Goal: Navigation & Orientation: Understand site structure

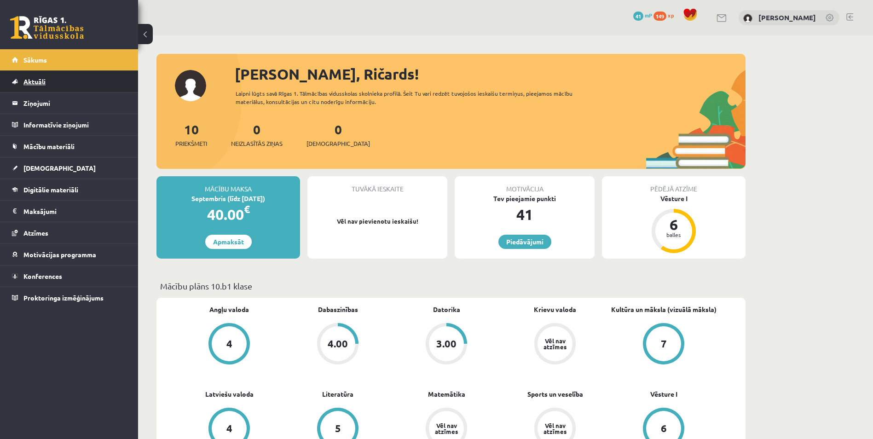
click at [63, 82] on link "Aktuāli" at bounding box center [69, 81] width 115 height 21
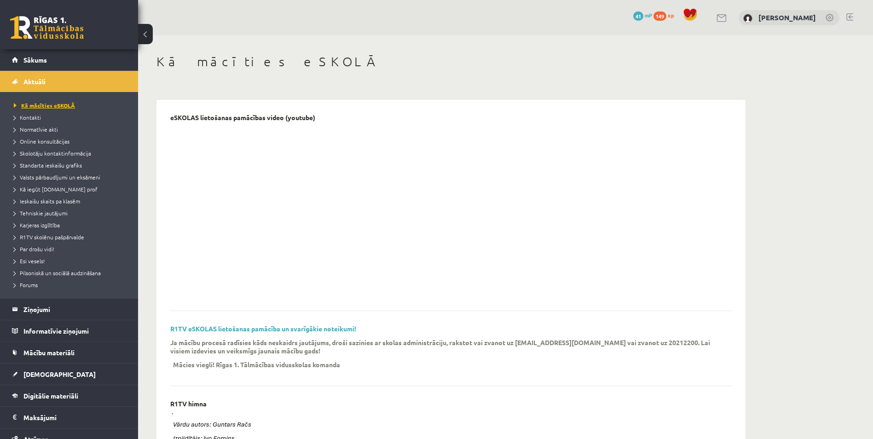
click at [35, 104] on span "Kā mācīties eSKOLĀ" at bounding box center [44, 105] width 61 height 7
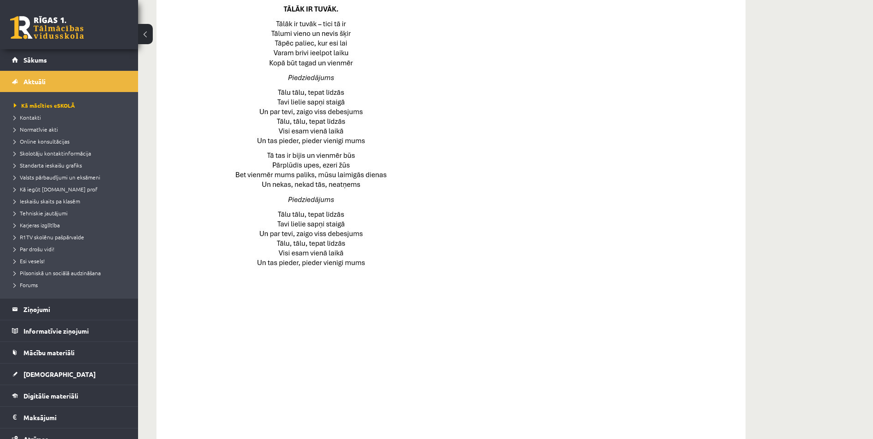
scroll to position [472, 0]
click at [23, 306] on link "Ziņojumi 0" at bounding box center [69, 309] width 115 height 21
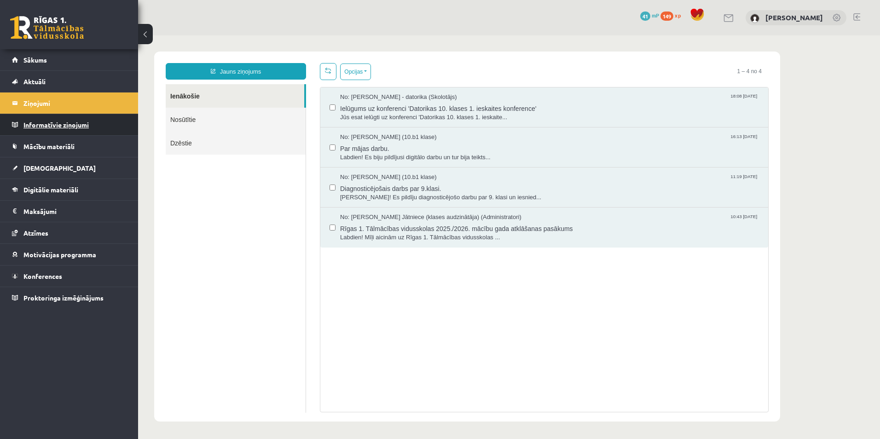
click at [40, 118] on legend "Informatīvie ziņojumi 0" at bounding box center [74, 124] width 103 height 21
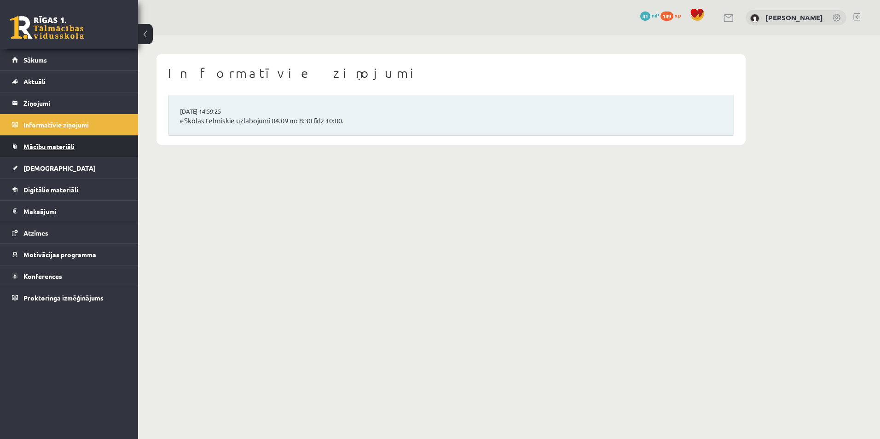
click at [40, 139] on link "Mācību materiāli" at bounding box center [69, 146] width 115 height 21
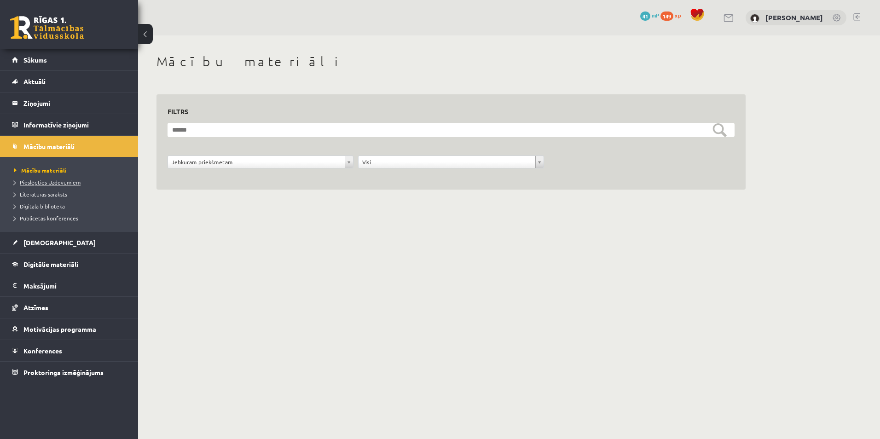
click at [45, 182] on span "Pieslēgties Uzdevumiem" at bounding box center [47, 182] width 67 height 7
click at [38, 246] on link "[DEMOGRAPHIC_DATA]" at bounding box center [69, 242] width 115 height 21
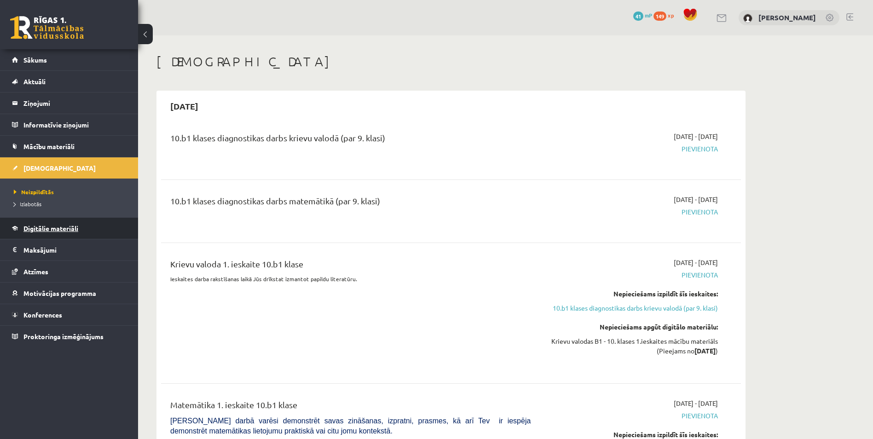
click at [42, 235] on link "Digitālie materiāli" at bounding box center [69, 228] width 115 height 21
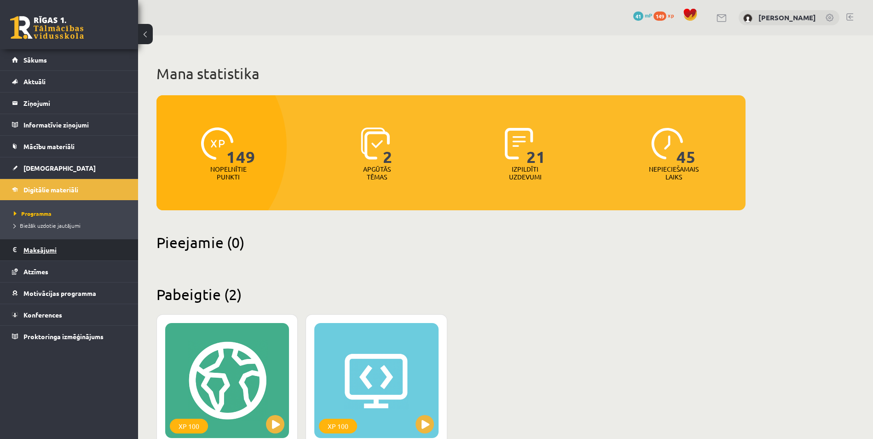
click at [40, 243] on legend "Maksājumi 0" at bounding box center [74, 249] width 103 height 21
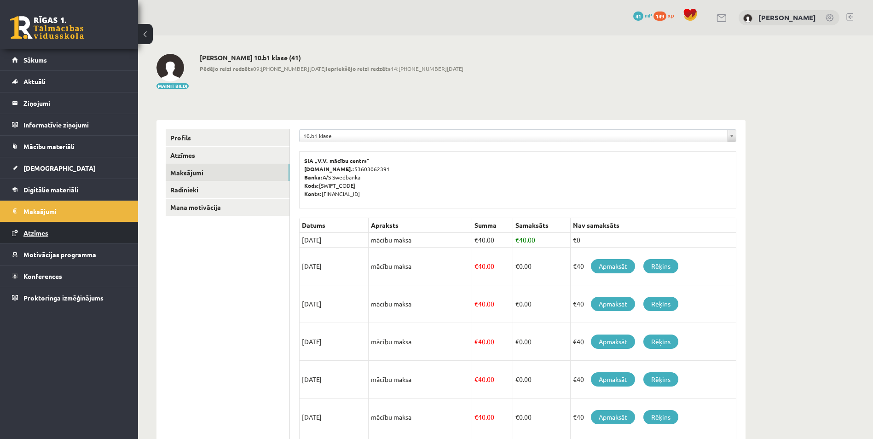
click at [40, 233] on span "Atzīmes" at bounding box center [35, 233] width 25 height 8
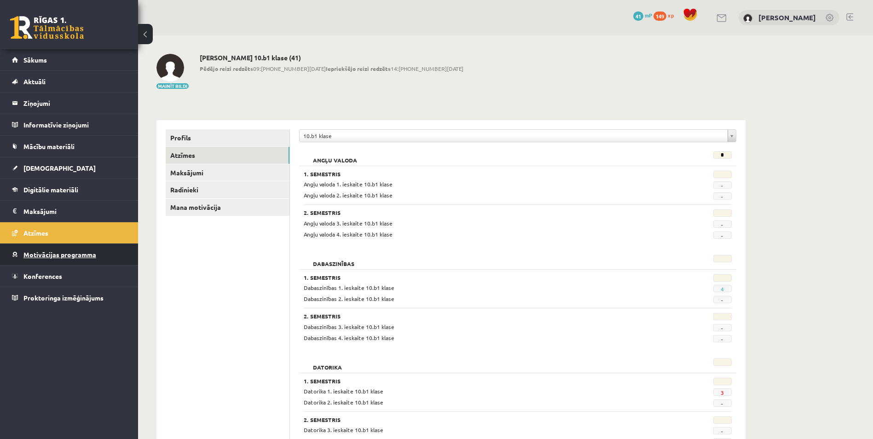
click at [37, 246] on link "Motivācijas programma" at bounding box center [69, 254] width 115 height 21
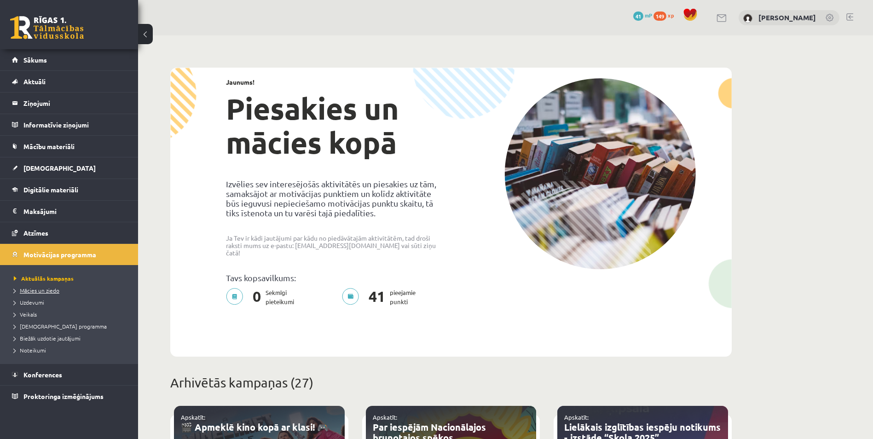
click at [33, 288] on span "Mācies un ziedo" at bounding box center [37, 290] width 46 height 7
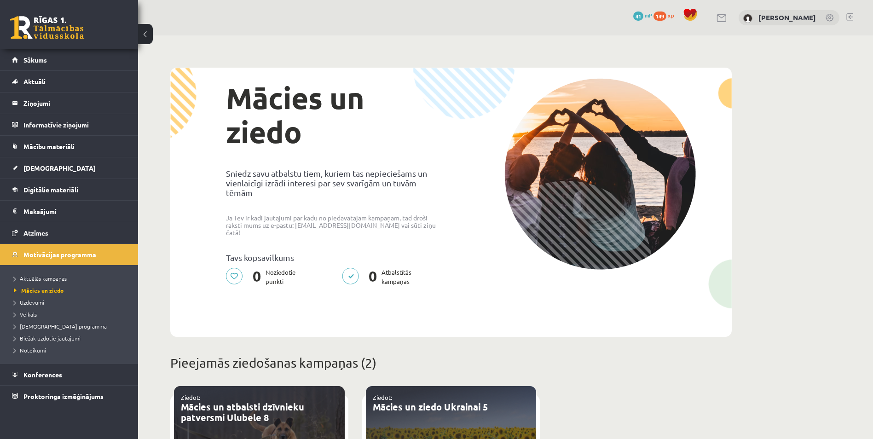
click at [30, 297] on li "Uzdevumi" at bounding box center [71, 302] width 115 height 12
click at [29, 301] on span "Uzdevumi" at bounding box center [31, 302] width 34 height 7
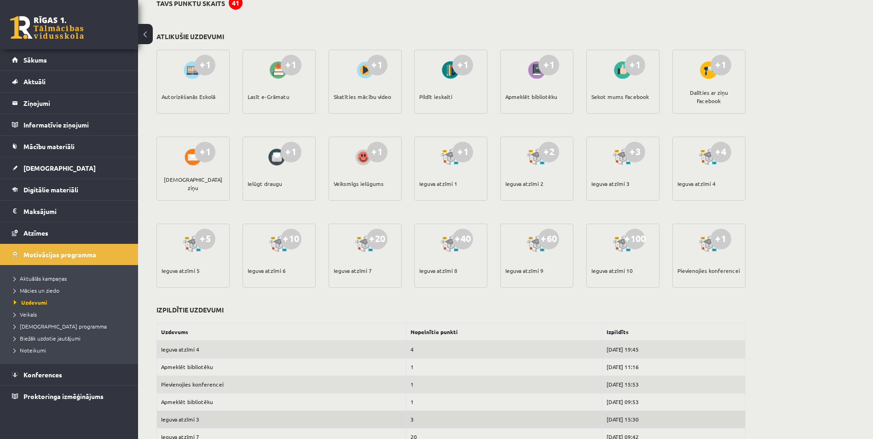
scroll to position [231, 0]
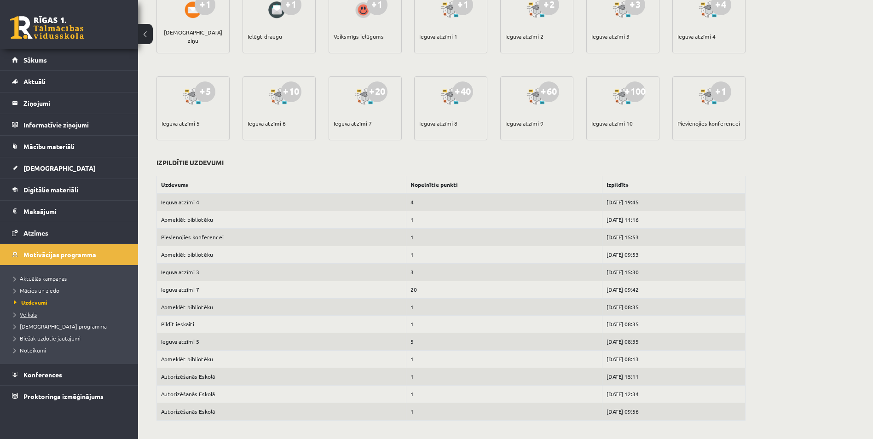
click at [28, 313] on span "Veikals" at bounding box center [25, 314] width 23 height 7
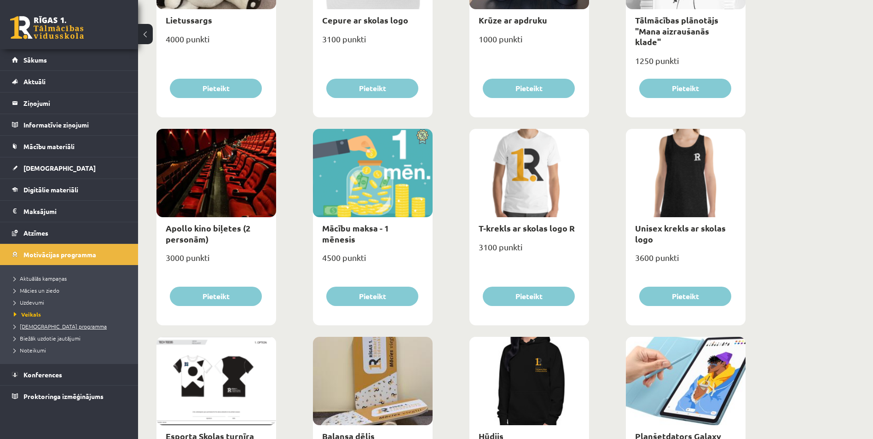
click at [30, 330] on link "[DEMOGRAPHIC_DATA] programma" at bounding box center [71, 326] width 115 height 8
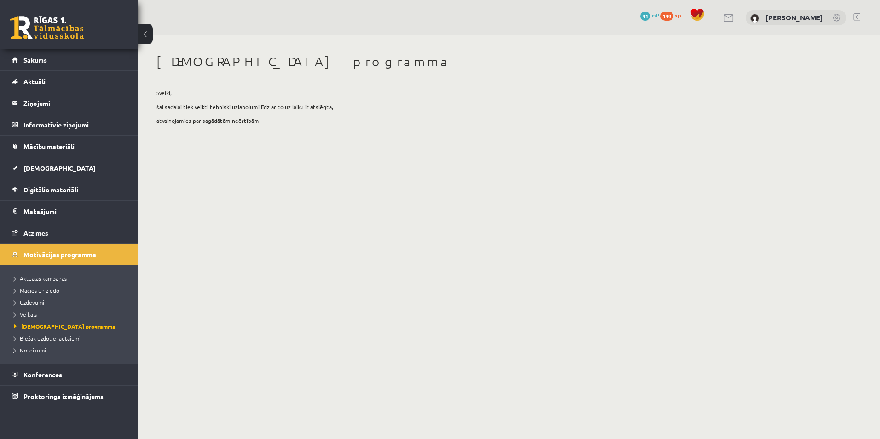
click at [39, 338] on span "Biežāk uzdotie jautājumi" at bounding box center [47, 337] width 67 height 7
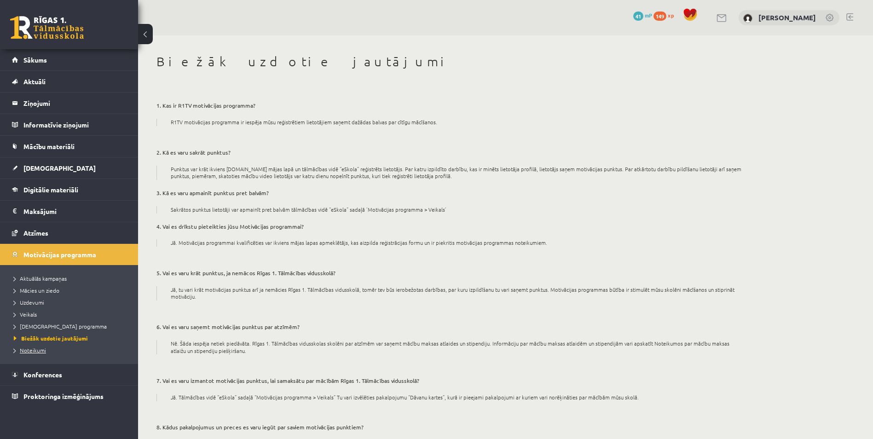
click at [56, 353] on link "Noteikumi" at bounding box center [71, 350] width 115 height 8
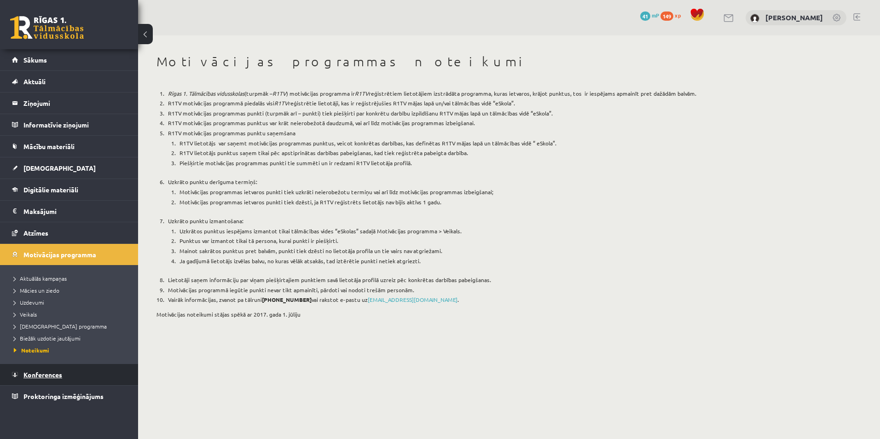
click at [49, 358] on link "Konferences" at bounding box center [69, 374] width 115 height 21
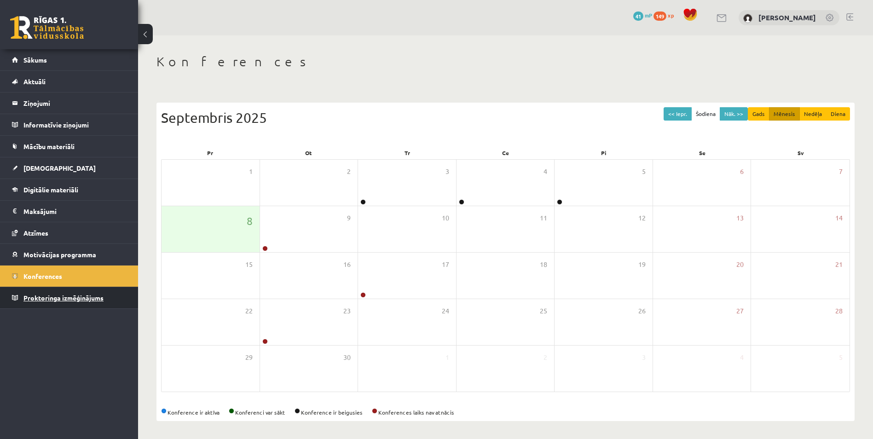
click at [56, 300] on span "Proktoringa izmēģinājums" at bounding box center [63, 298] width 80 height 8
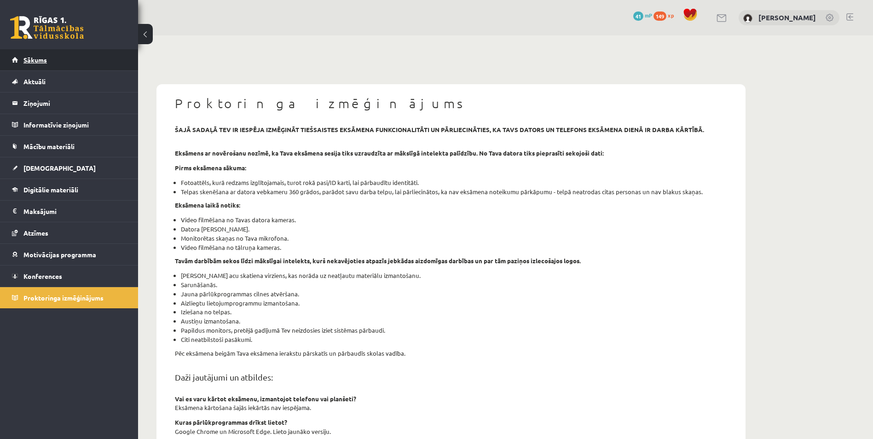
click at [60, 51] on link "Sākums" at bounding box center [69, 59] width 115 height 21
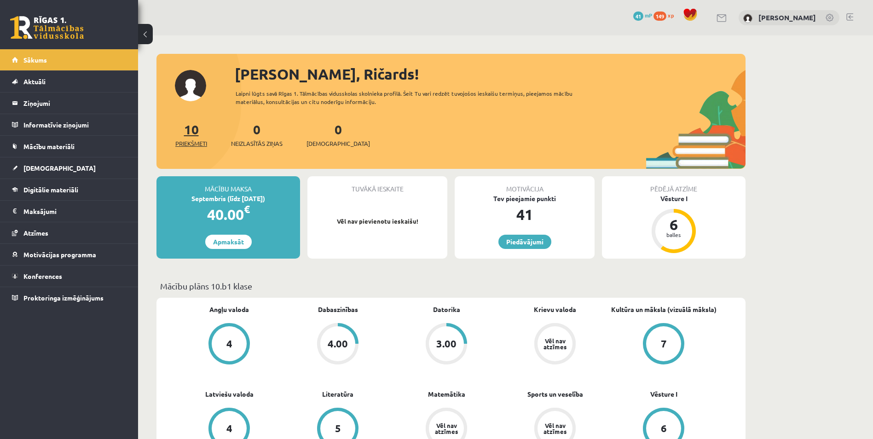
click at [192, 124] on link "10 Priekšmeti" at bounding box center [191, 134] width 32 height 27
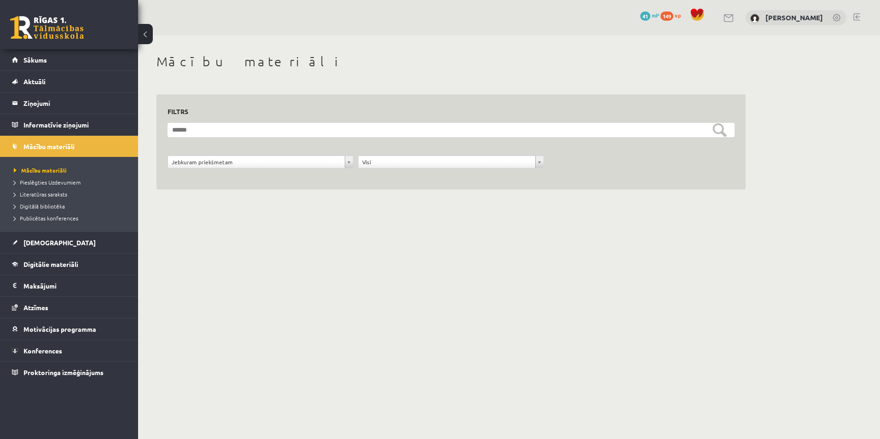
click at [354, 158] on div "**********" at bounding box center [450, 167] width 571 height 23
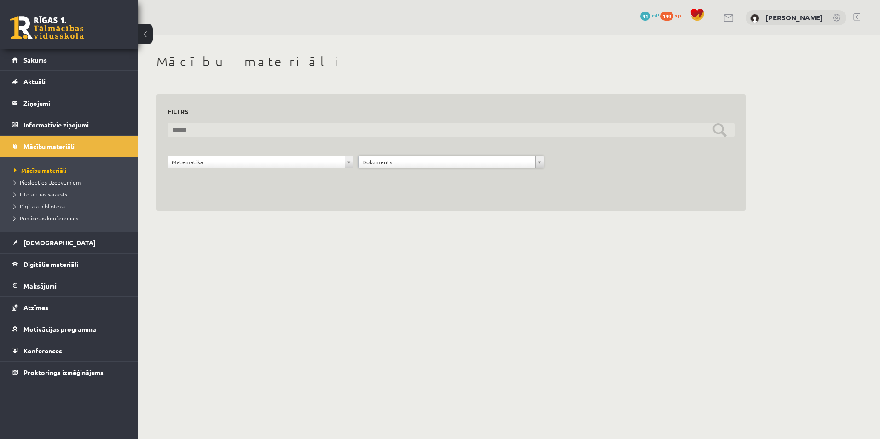
click at [388, 135] on input "text" at bounding box center [450, 130] width 567 height 14
click at [724, 126] on input "text" at bounding box center [450, 130] width 567 height 14
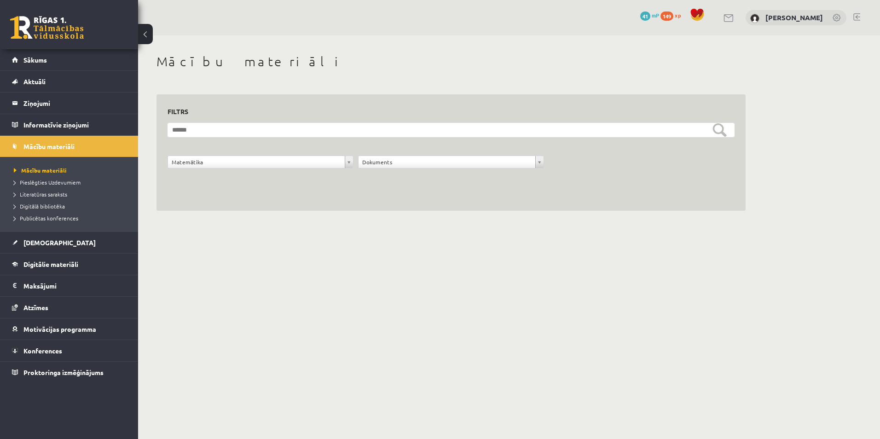
click at [551, 284] on body "0 Dāvanas 41 mP 149 xp [PERSON_NAME] Sākums Aktuāli Kā mācīties eSKOLĀ Kontakti…" at bounding box center [440, 219] width 880 height 439
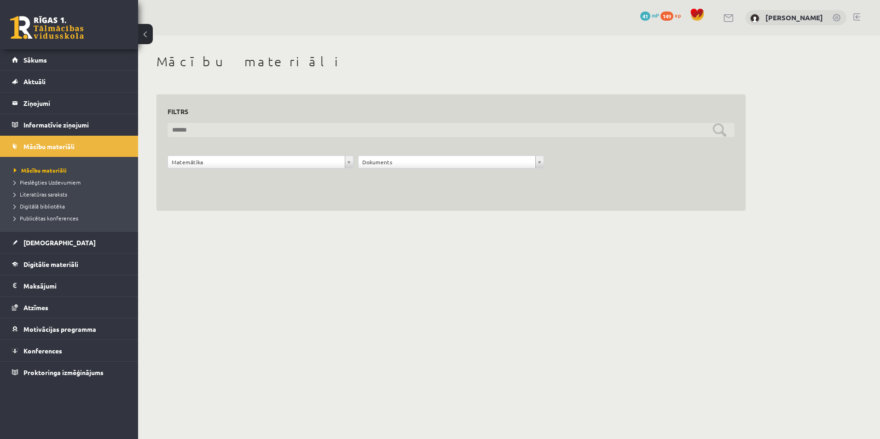
click at [718, 130] on input "text" at bounding box center [450, 130] width 567 height 14
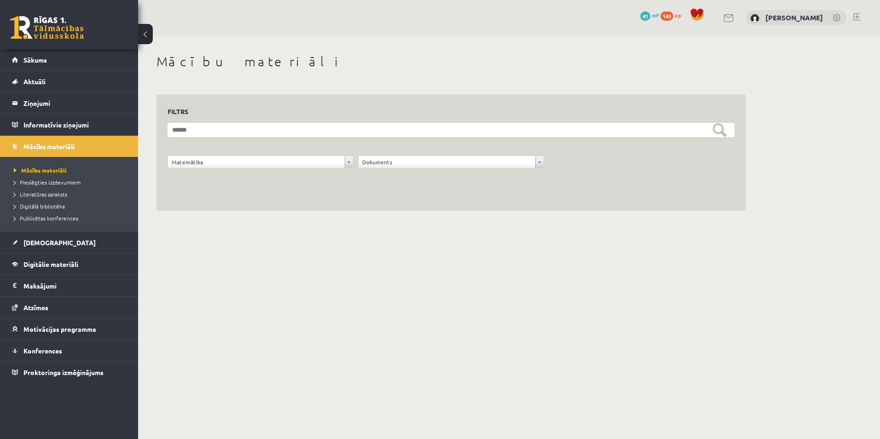
click at [716, 196] on div "**********" at bounding box center [450, 152] width 589 height 117
click at [236, 149] on form "**********" at bounding box center [450, 151] width 567 height 56
click at [239, 155] on form "**********" at bounding box center [450, 151] width 567 height 56
click at [250, 173] on div "**********" at bounding box center [260, 164] width 190 height 17
click at [250, 169] on div "**********" at bounding box center [260, 164] width 190 height 17
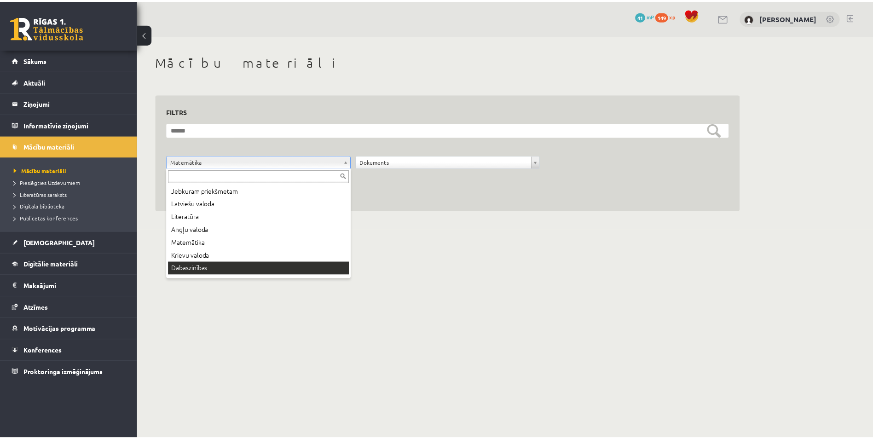
scroll to position [11, 0]
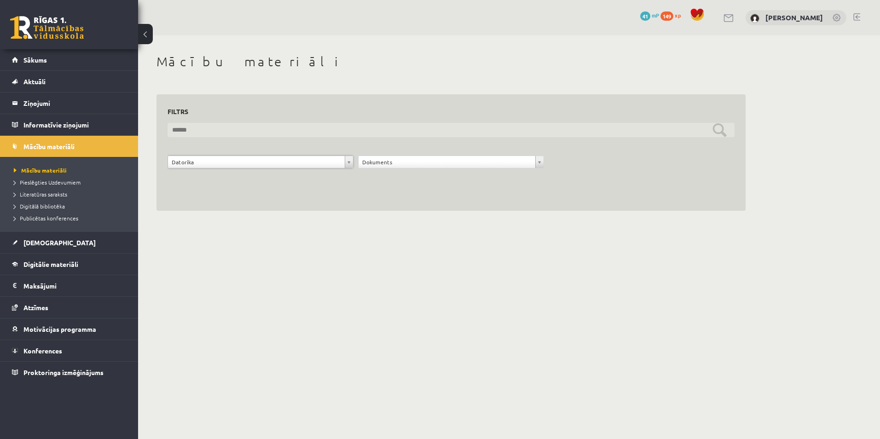
click at [721, 127] on input "text" at bounding box center [450, 130] width 567 height 14
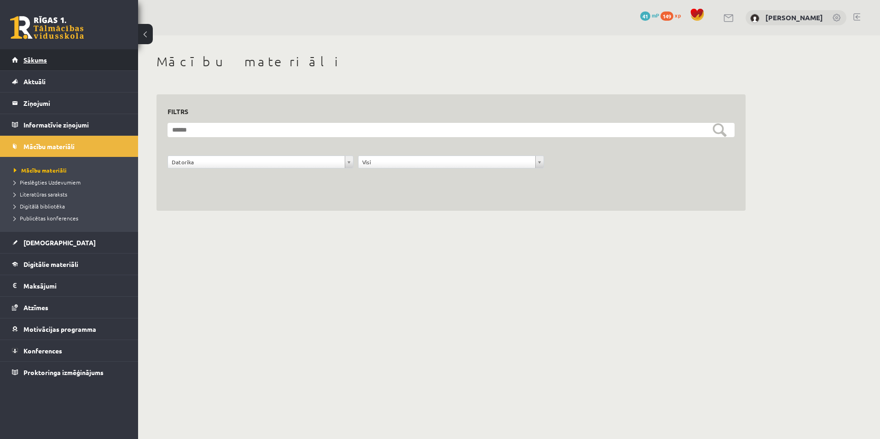
click at [22, 63] on link "Sākums" at bounding box center [69, 59] width 115 height 21
